Goal: Information Seeking & Learning: Learn about a topic

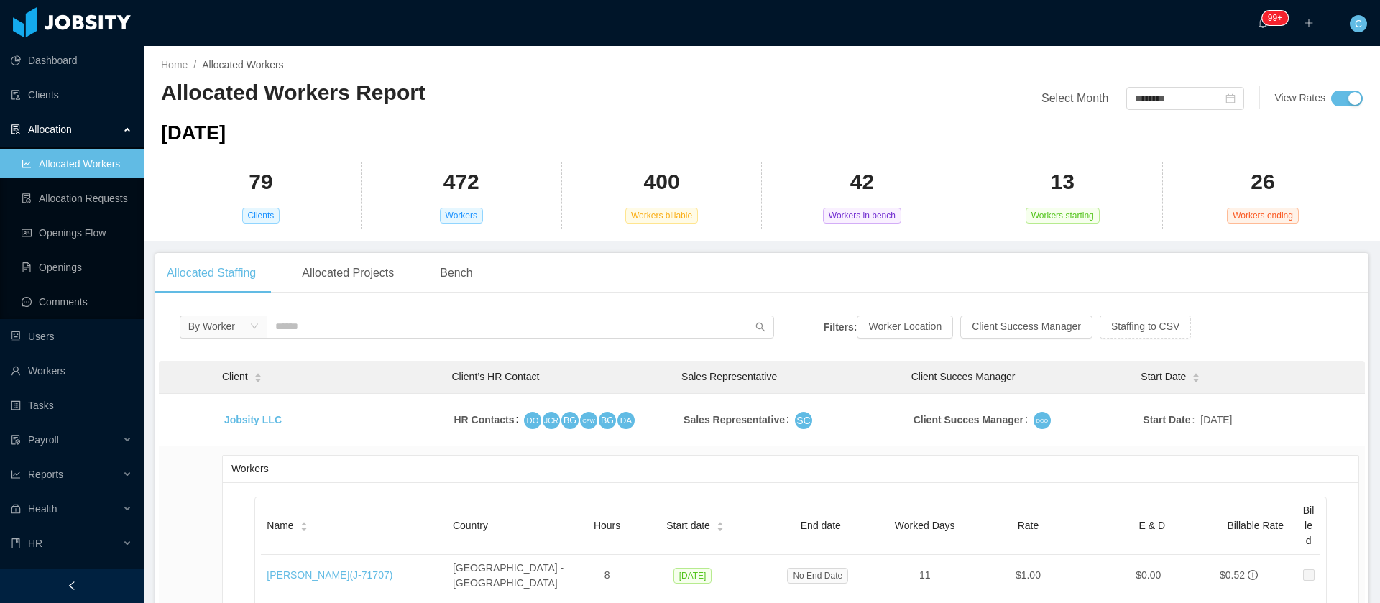
scroll to position [4913, 0]
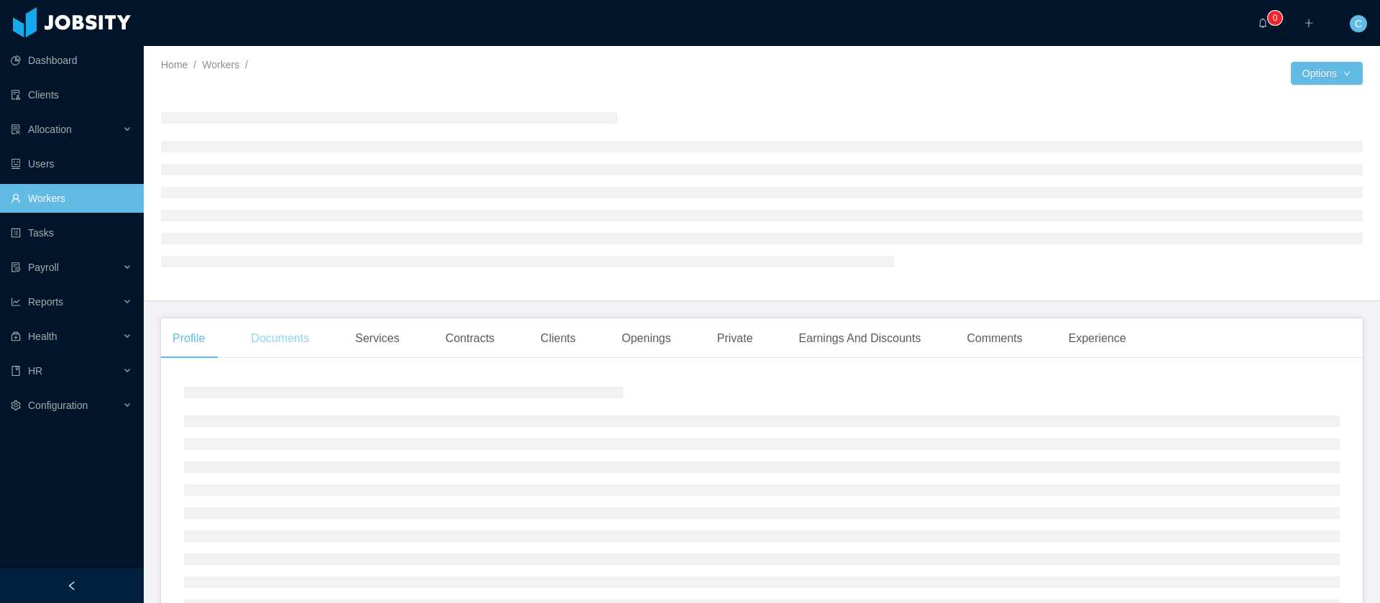
click at [295, 344] on div "Documents" at bounding box center [279, 338] width 81 height 40
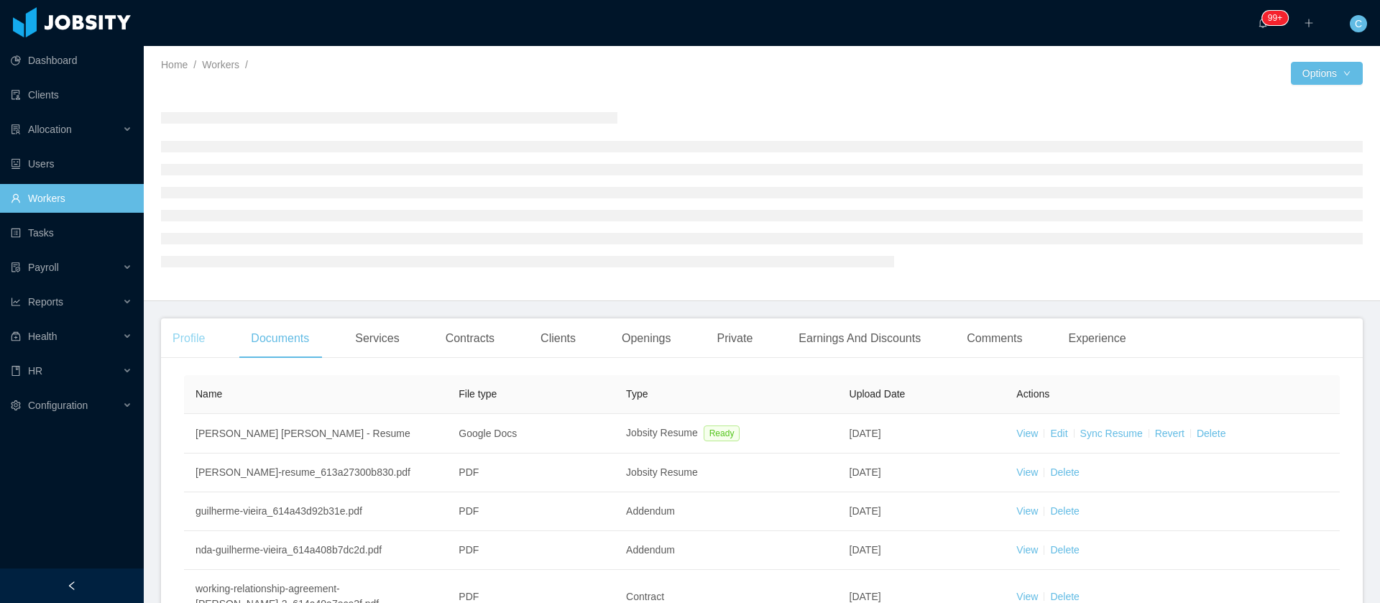
click at [199, 334] on main "Home / Workers / / Options Profile Documents Services Contracts Clients Opening…" at bounding box center [762, 324] width 1236 height 557
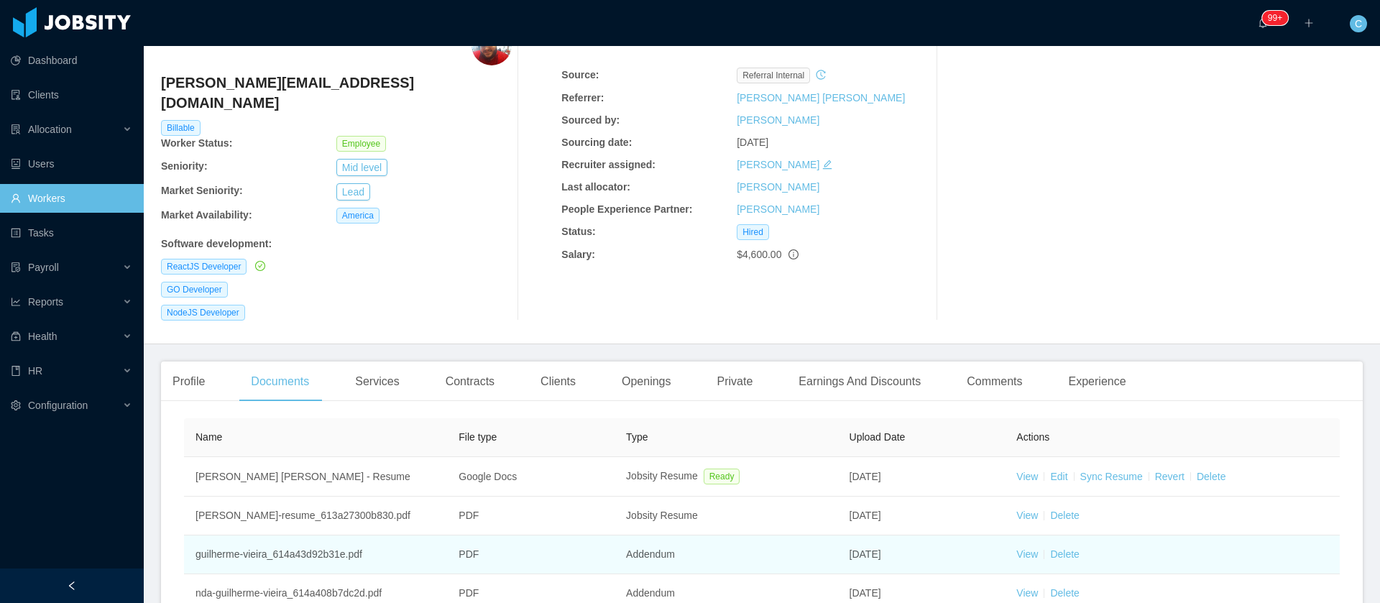
scroll to position [108, 0]
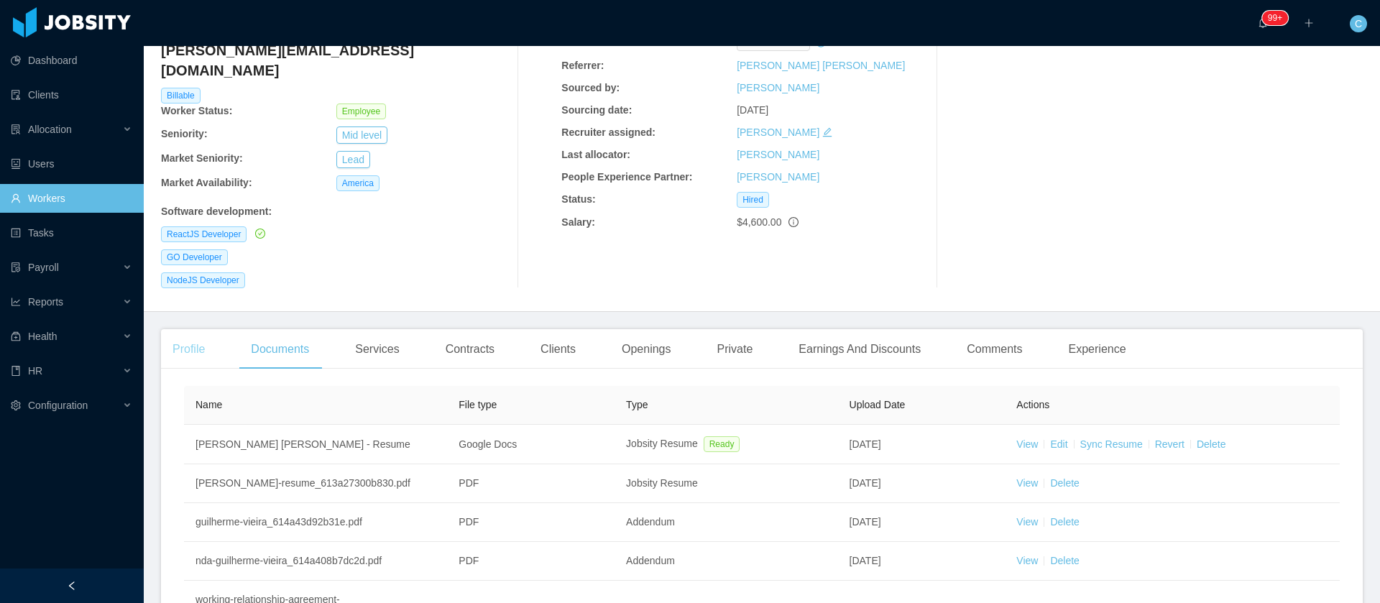
click at [197, 329] on div "Profile" at bounding box center [188, 349] width 55 height 40
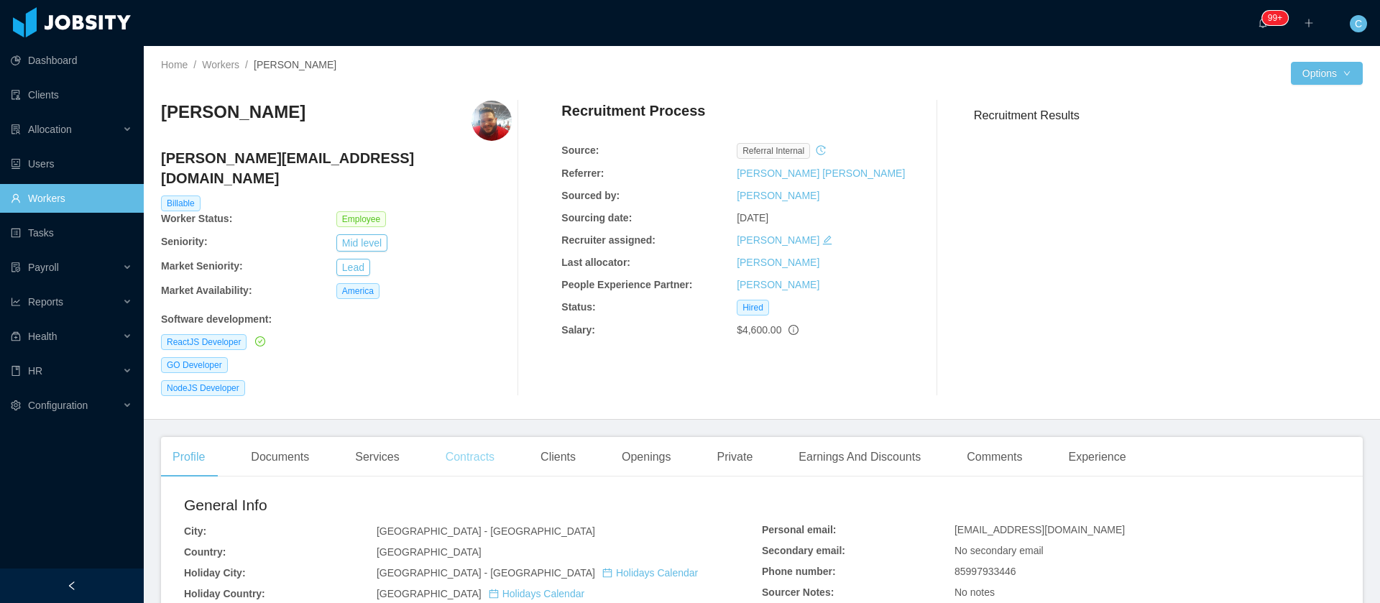
click at [487, 437] on div "Contracts" at bounding box center [470, 457] width 72 height 40
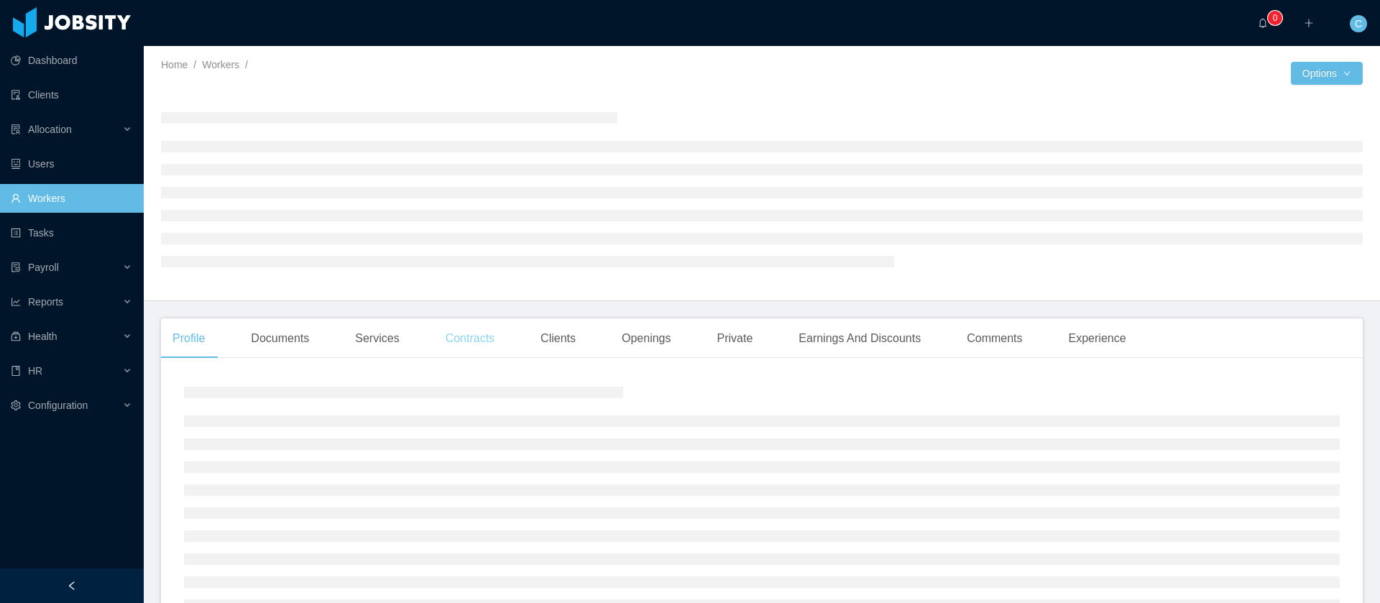
click at [472, 330] on div "Contracts" at bounding box center [470, 338] width 72 height 40
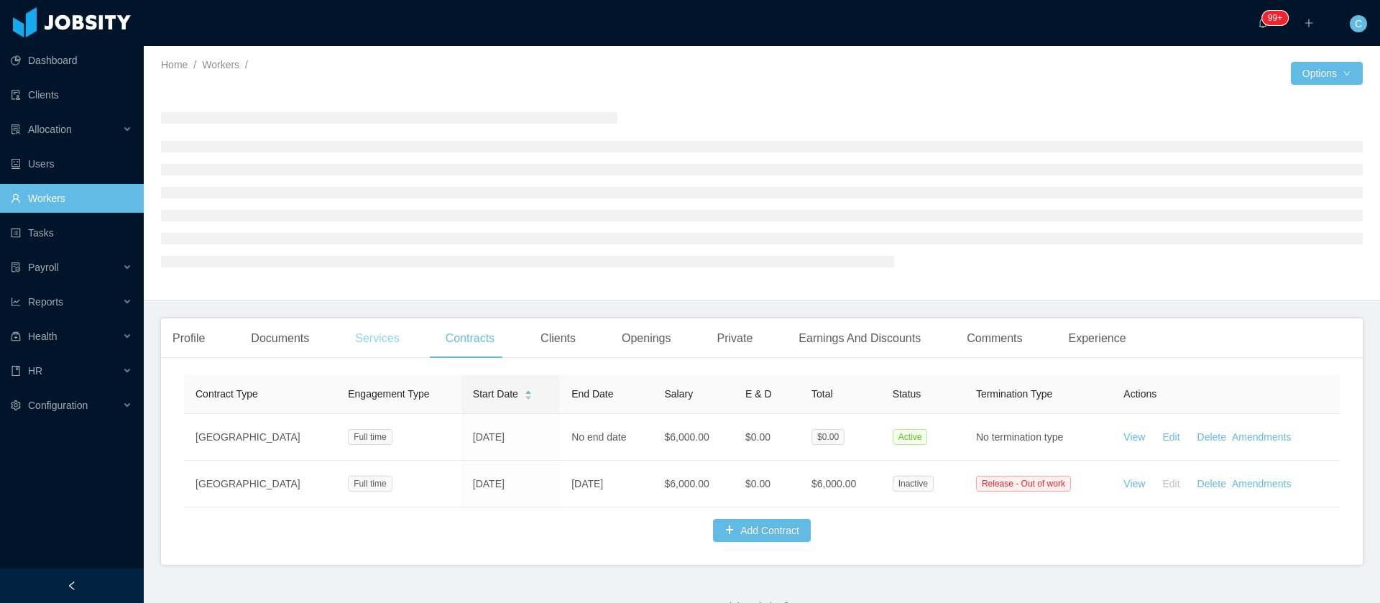
click at [382, 335] on div "Services" at bounding box center [377, 338] width 67 height 40
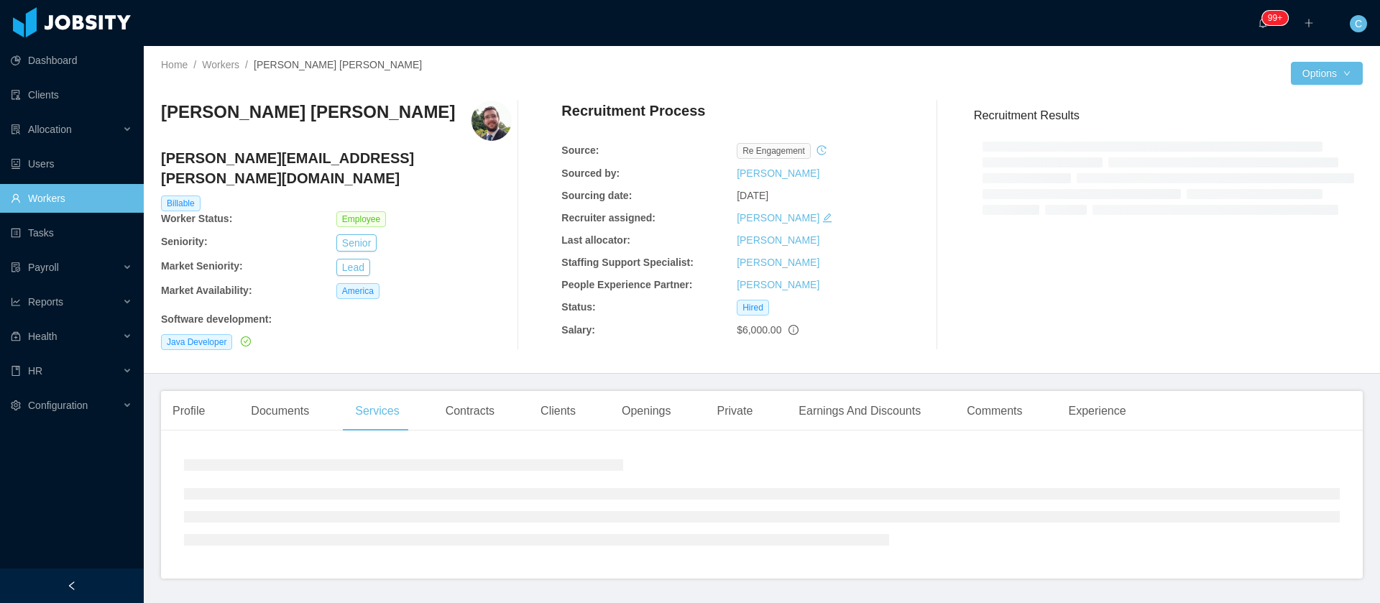
click at [292, 341] on div "Eduardo Sartori Poletto eduardo.poletto@jobsity.com Billable Worker Status: Emp…" at bounding box center [762, 225] width 1202 height 272
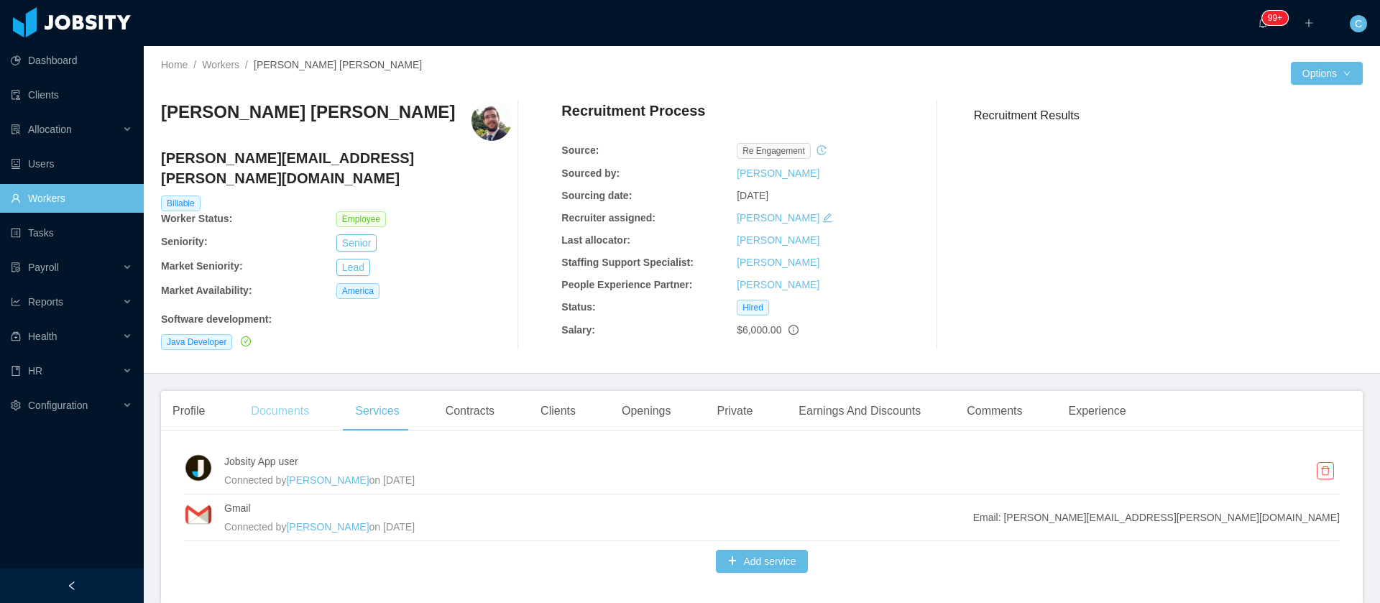
click at [273, 391] on div "Documents" at bounding box center [279, 411] width 81 height 40
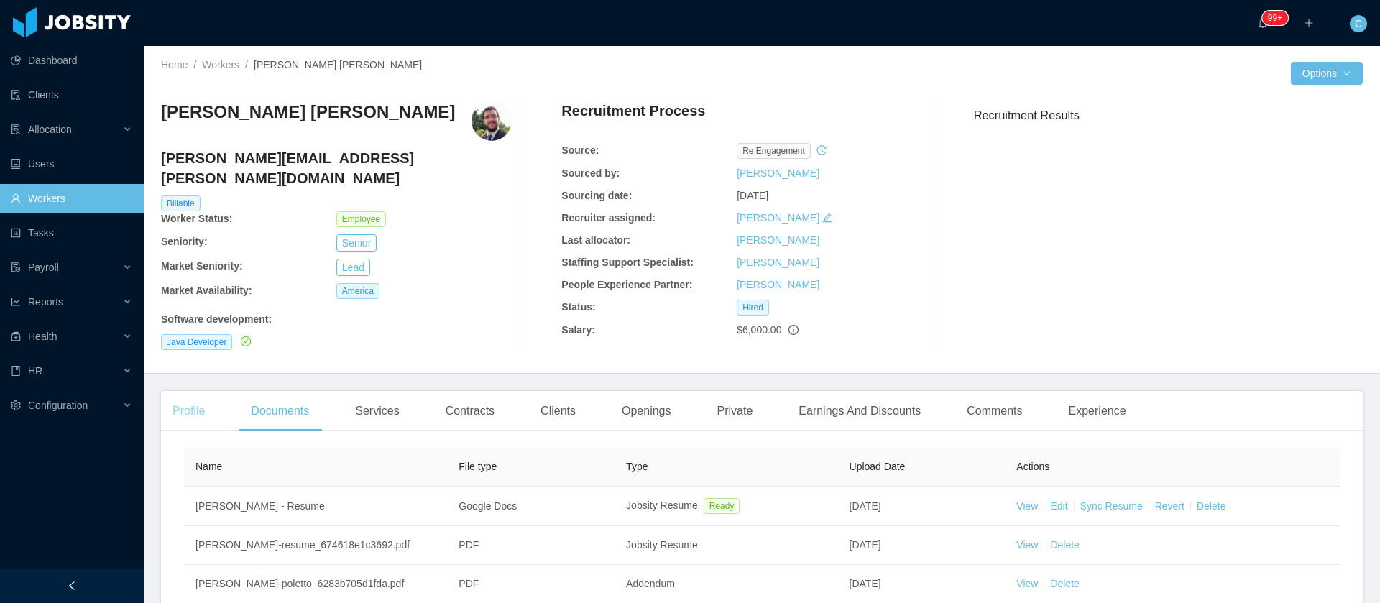
click at [201, 407] on div "Profile" at bounding box center [188, 411] width 55 height 40
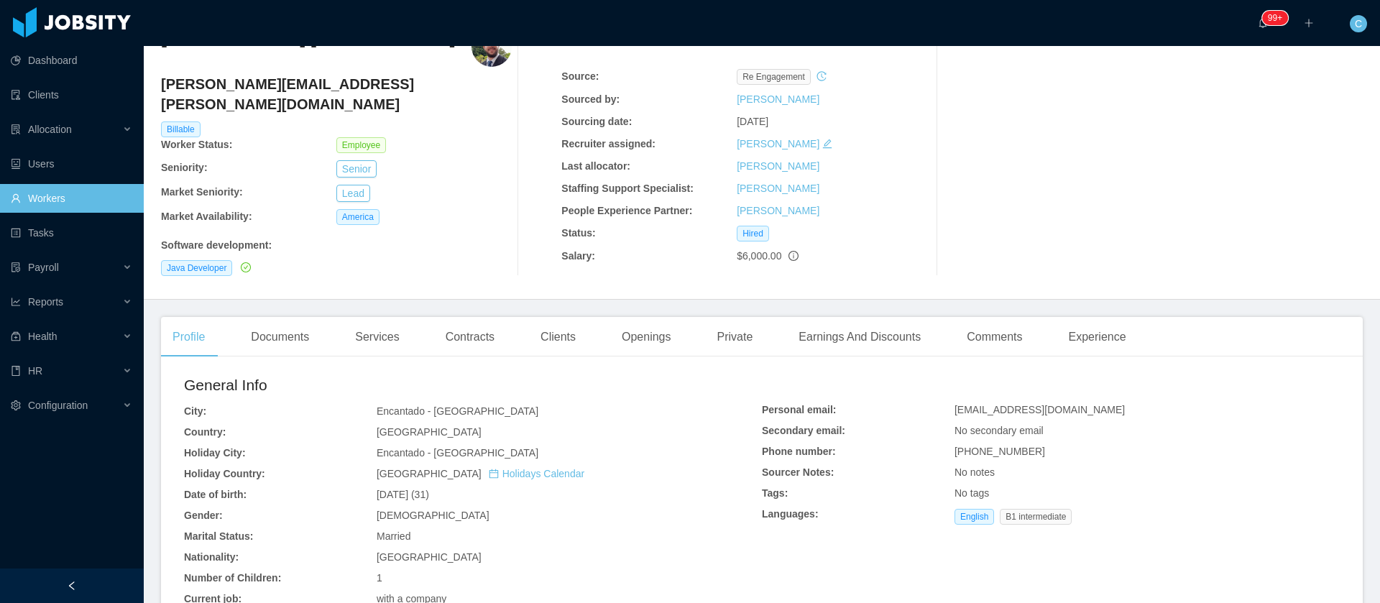
scroll to position [108, 0]
